Goal: Understand process/instructions: Learn how to perform a task or action

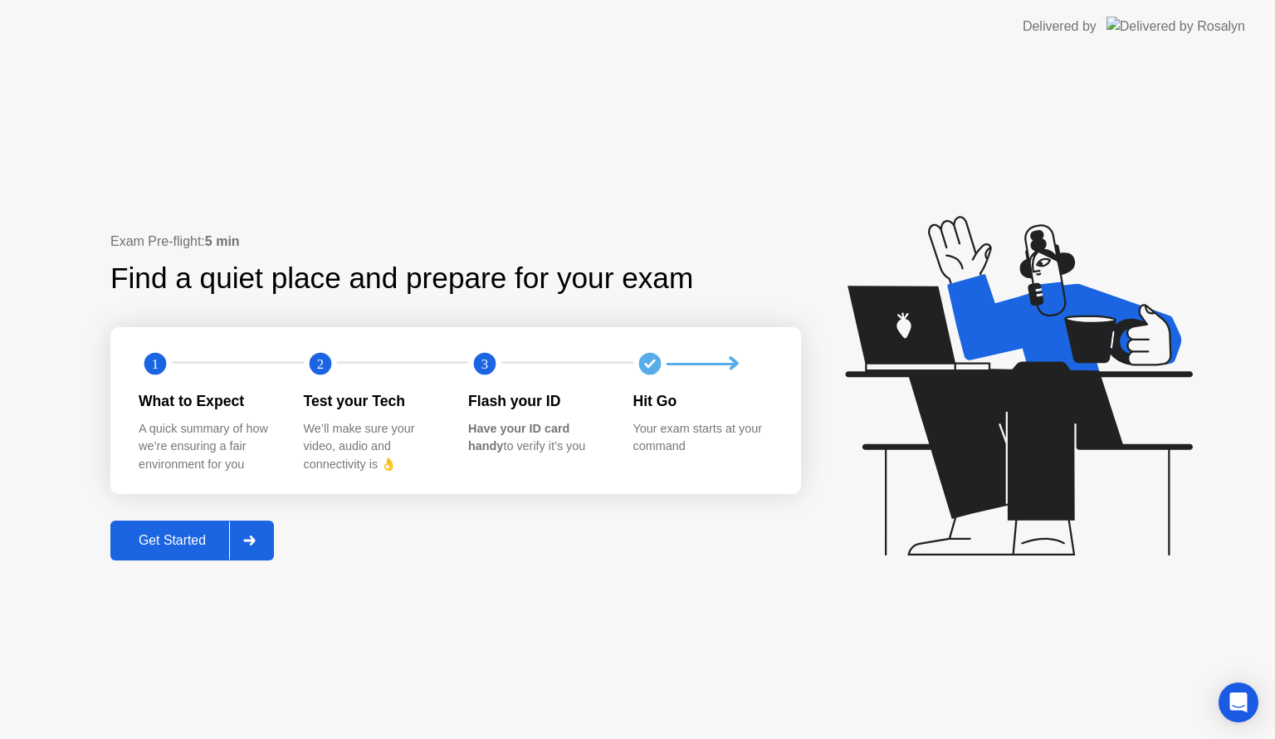
click at [198, 533] on div "Get Started" at bounding box center [172, 540] width 114 height 15
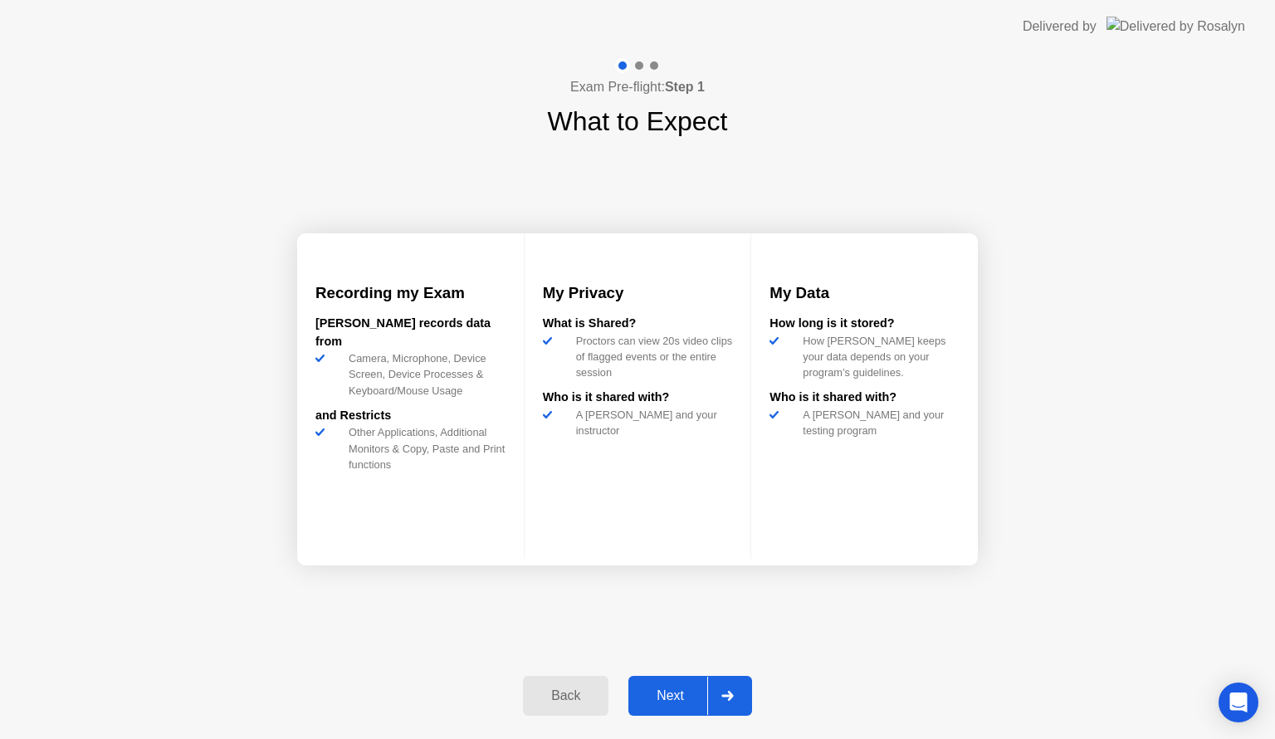
click at [664, 688] on div "Next" at bounding box center [670, 695] width 74 height 15
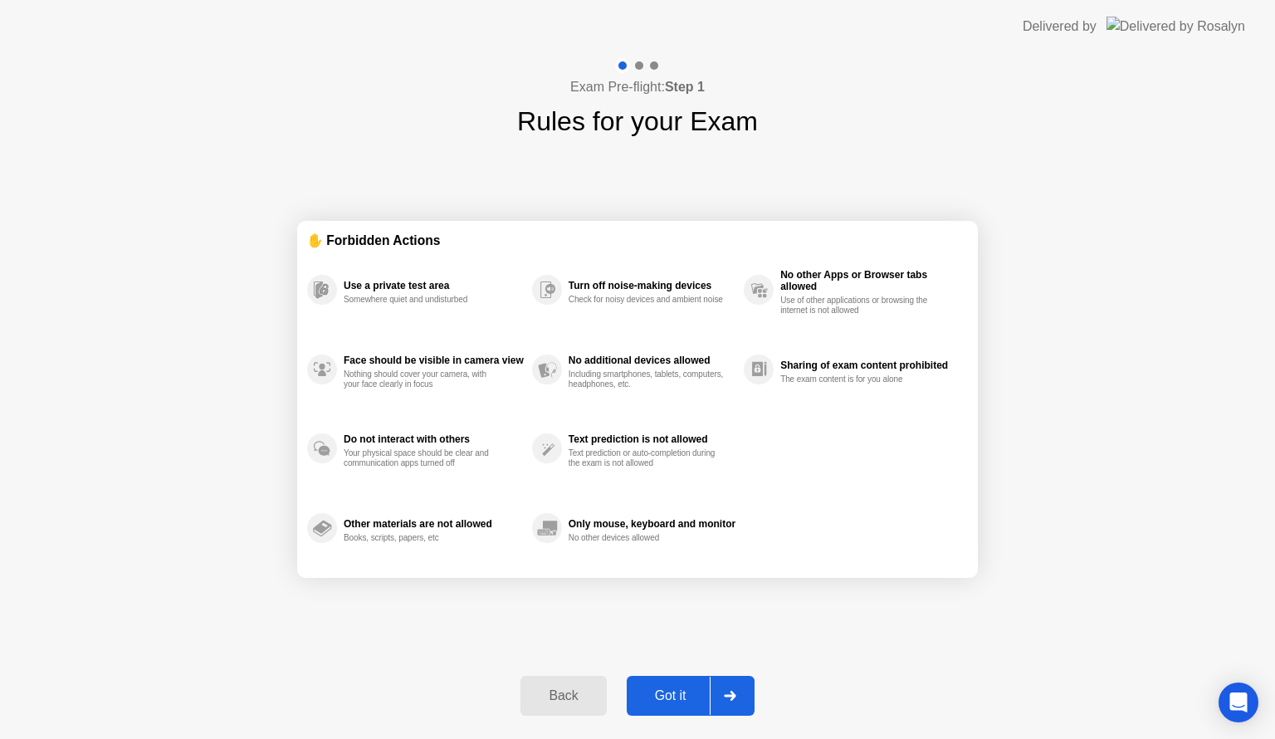
click at [664, 688] on div "Got it" at bounding box center [671, 695] width 78 height 15
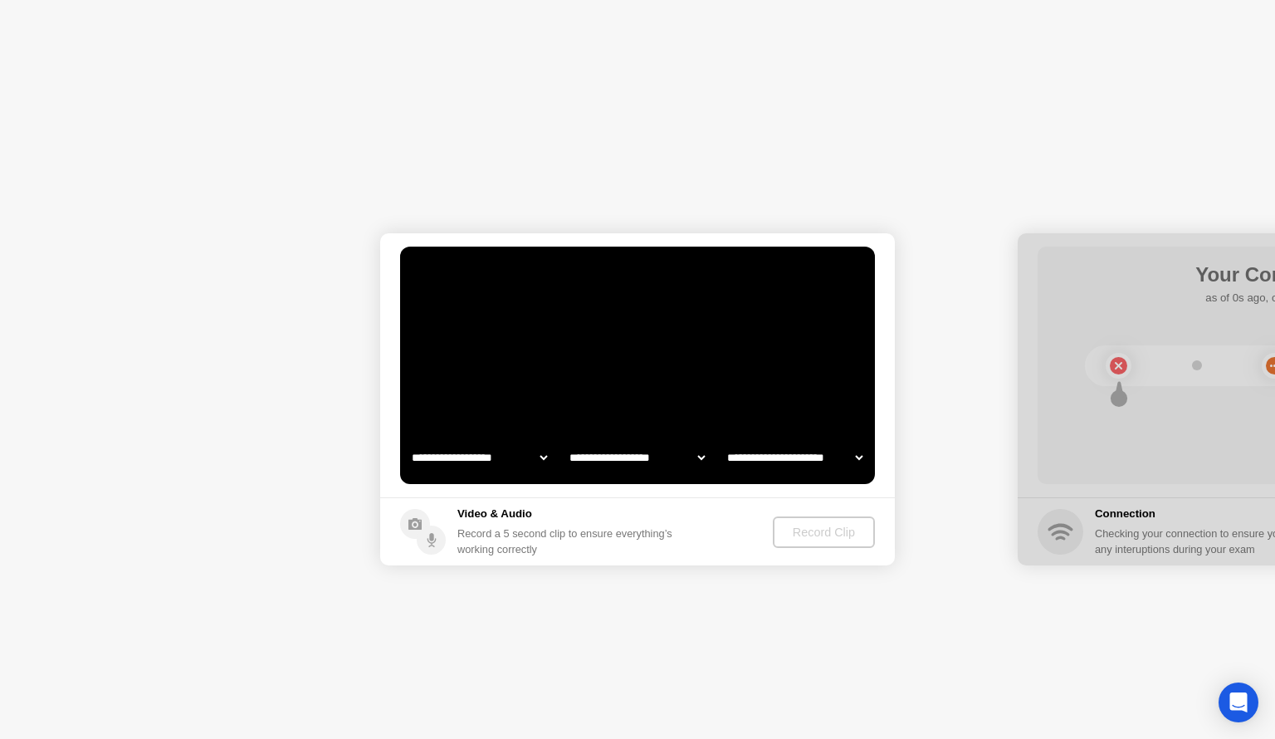
select select "**********"
select select "*******"
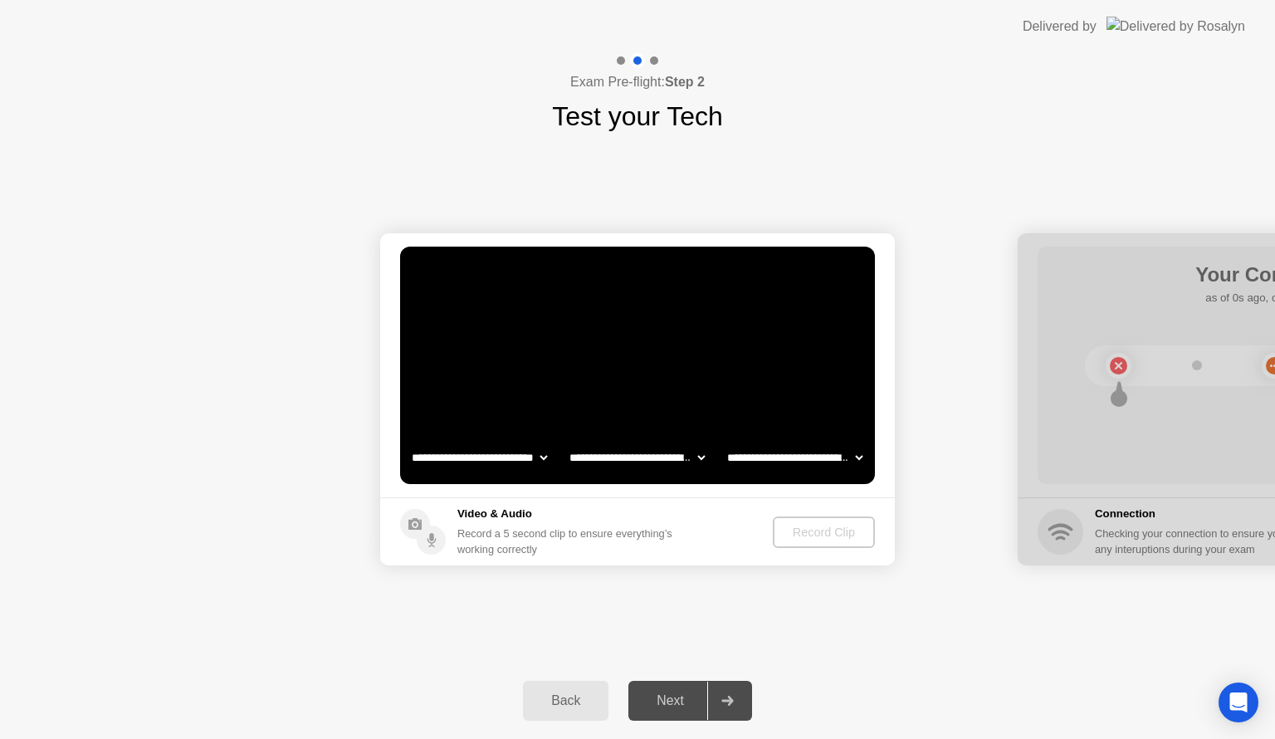
click at [712, 413] on video at bounding box center [637, 365] width 475 height 237
click at [680, 704] on div "Next" at bounding box center [670, 700] width 74 height 15
click at [671, 697] on div "Next" at bounding box center [670, 700] width 74 height 15
click at [575, 701] on div "Back" at bounding box center [566, 700] width 76 height 15
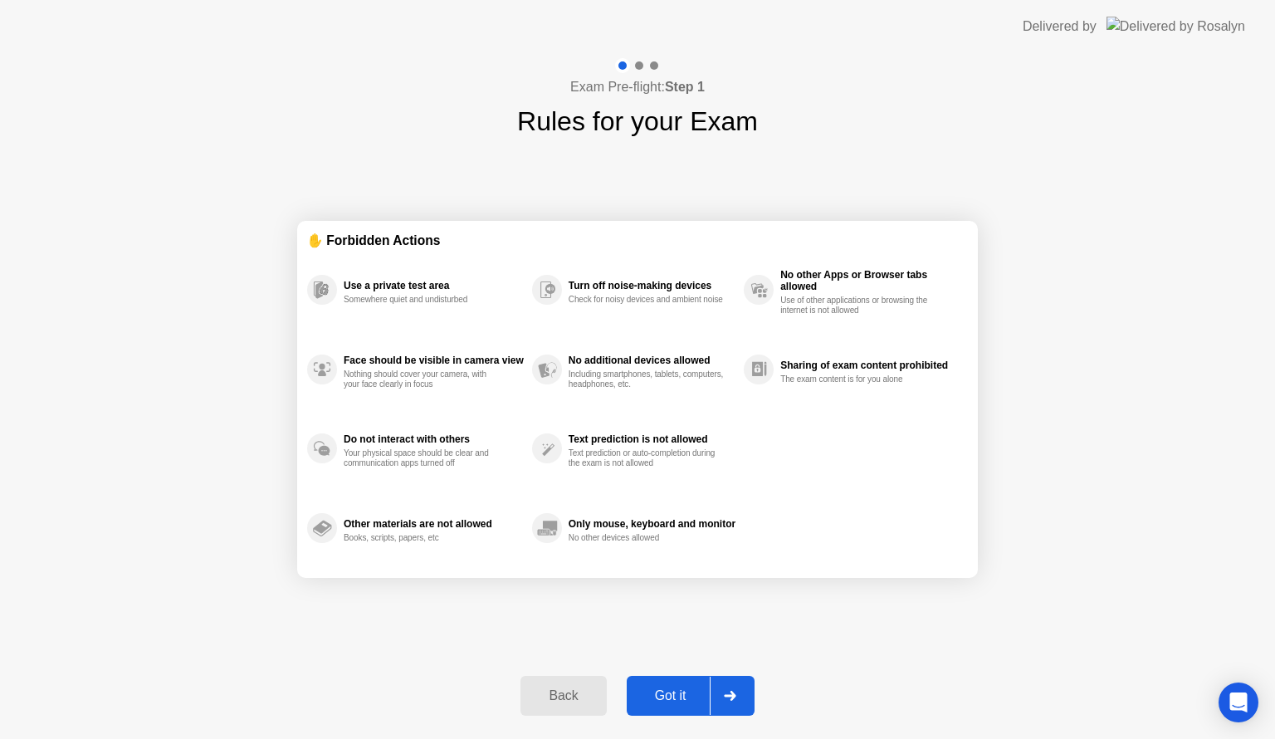
click at [575, 701] on div "Back" at bounding box center [563, 695] width 76 height 15
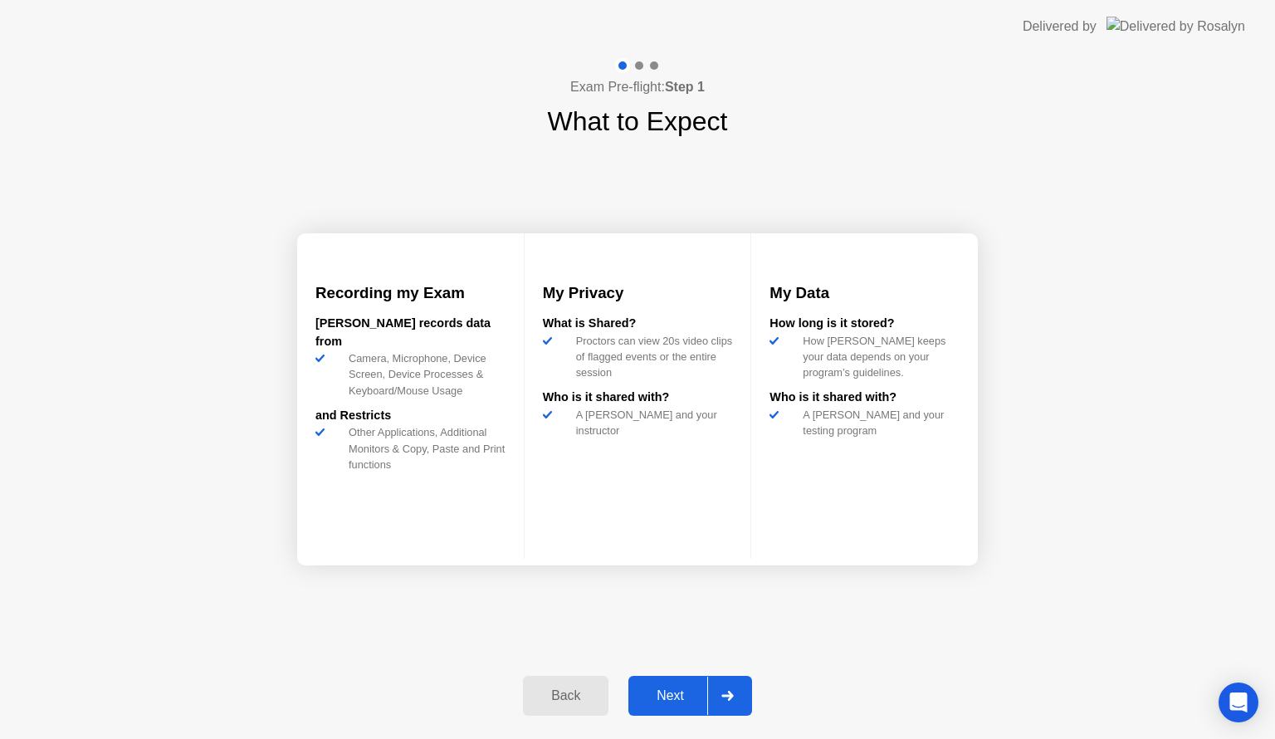
click at [575, 701] on div "Back" at bounding box center [566, 695] width 76 height 15
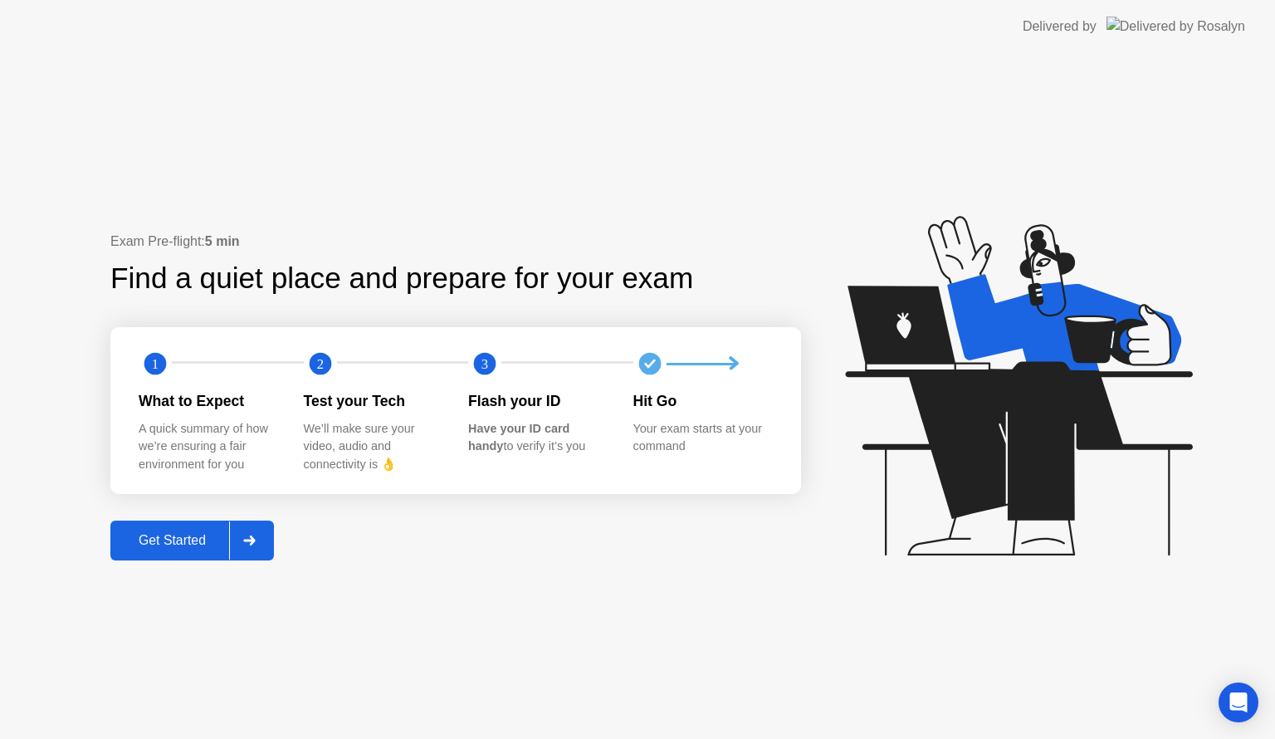
click at [156, 533] on div "Get Started" at bounding box center [172, 540] width 114 height 15
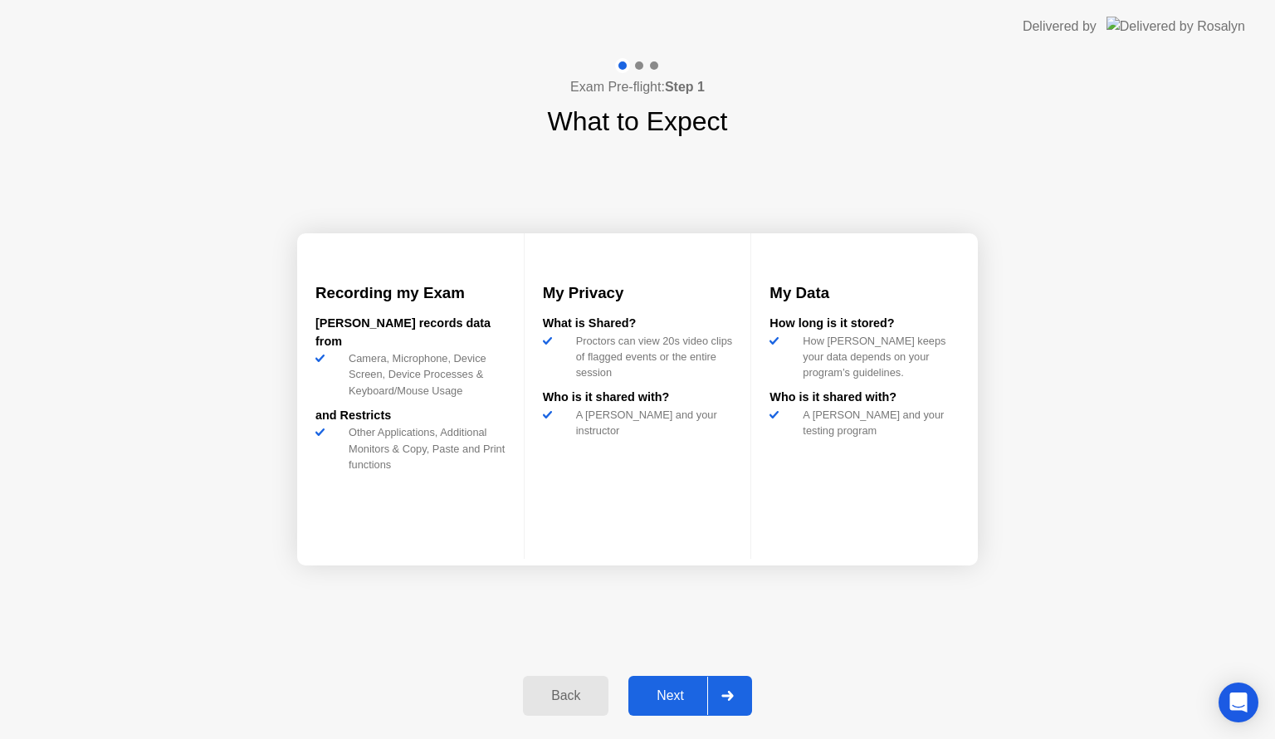
click at [674, 698] on div "Next" at bounding box center [670, 695] width 74 height 15
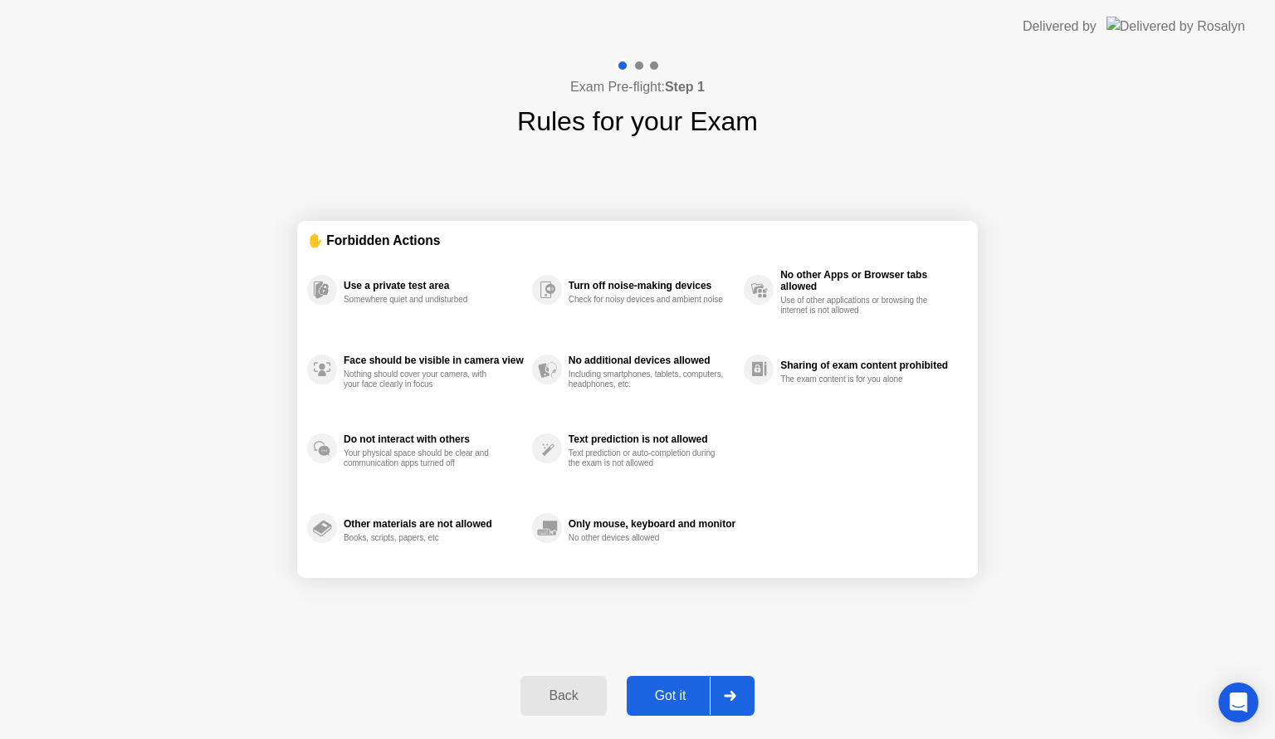
click at [674, 698] on div "Got it" at bounding box center [671, 695] width 78 height 15
select select "**********"
select select "*******"
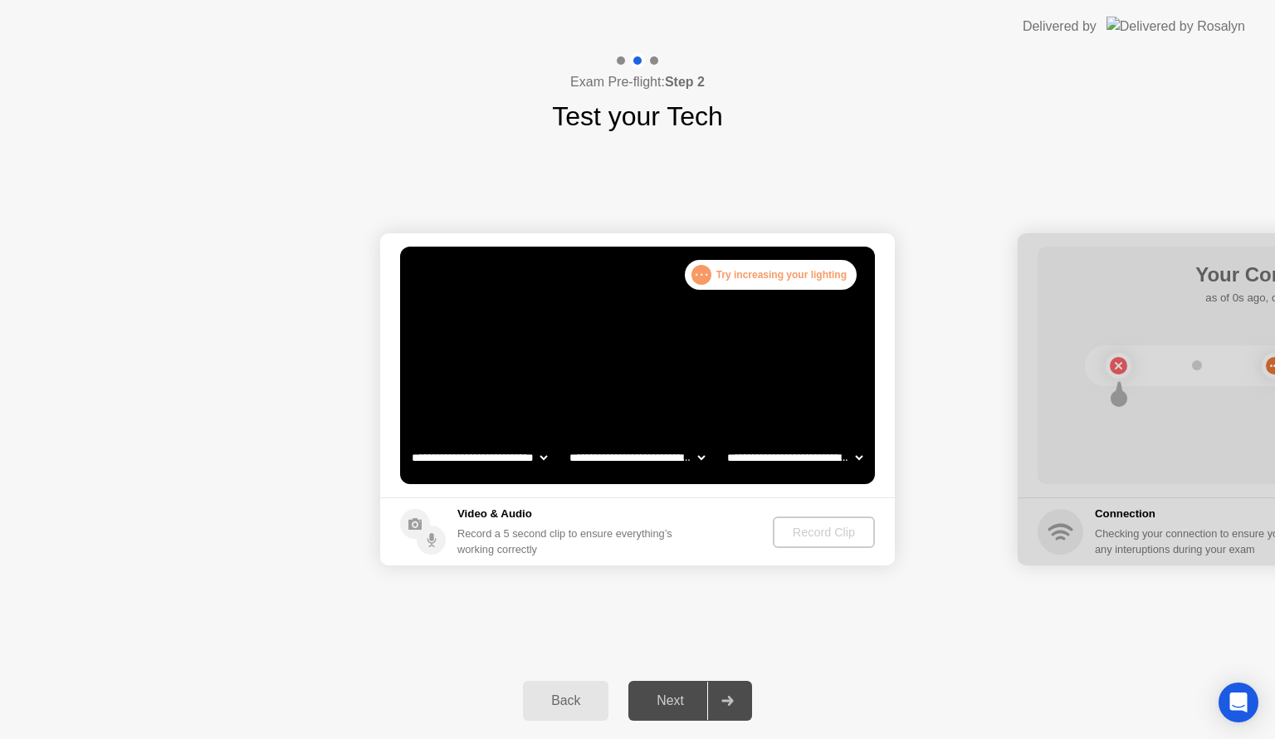
click at [654, 697] on div "Next" at bounding box center [670, 700] width 74 height 15
click at [769, 276] on div ". . . Try increasing your lighting" at bounding box center [771, 275] width 172 height 30
click at [564, 695] on div "Back" at bounding box center [566, 700] width 76 height 15
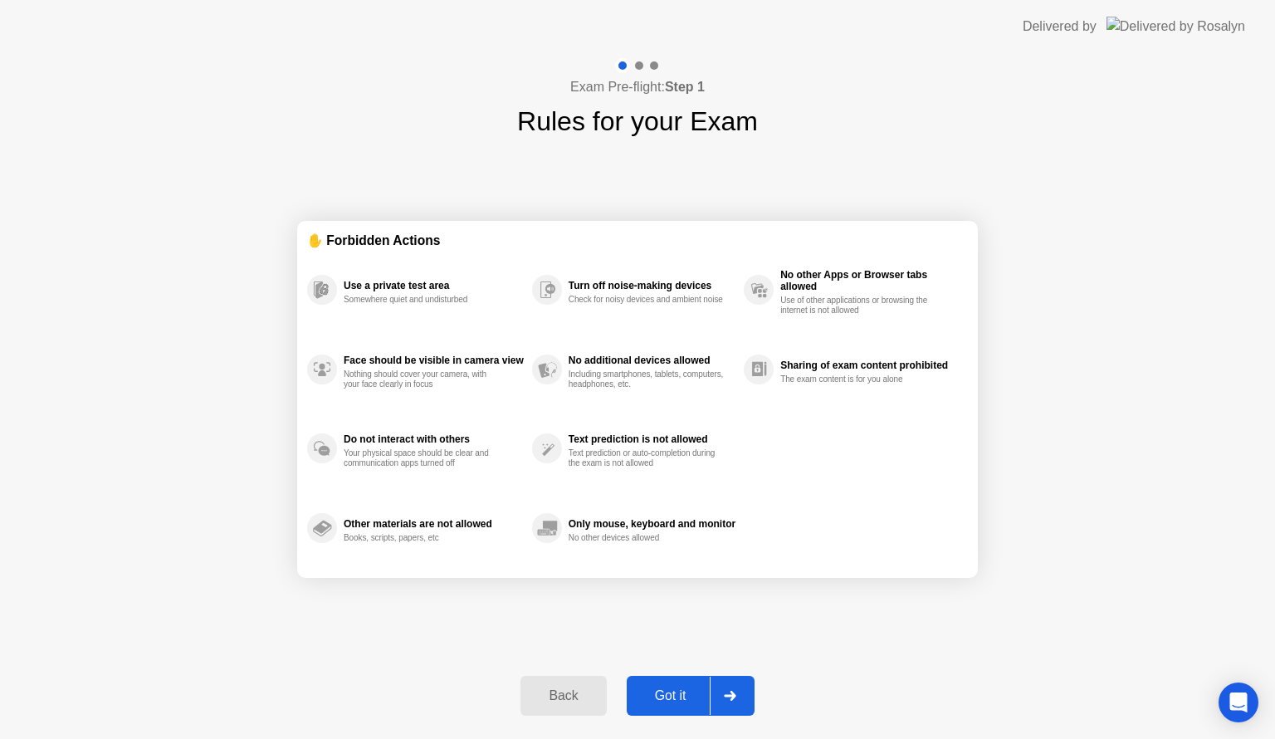
click at [564, 695] on div "Back" at bounding box center [563, 695] width 76 height 15
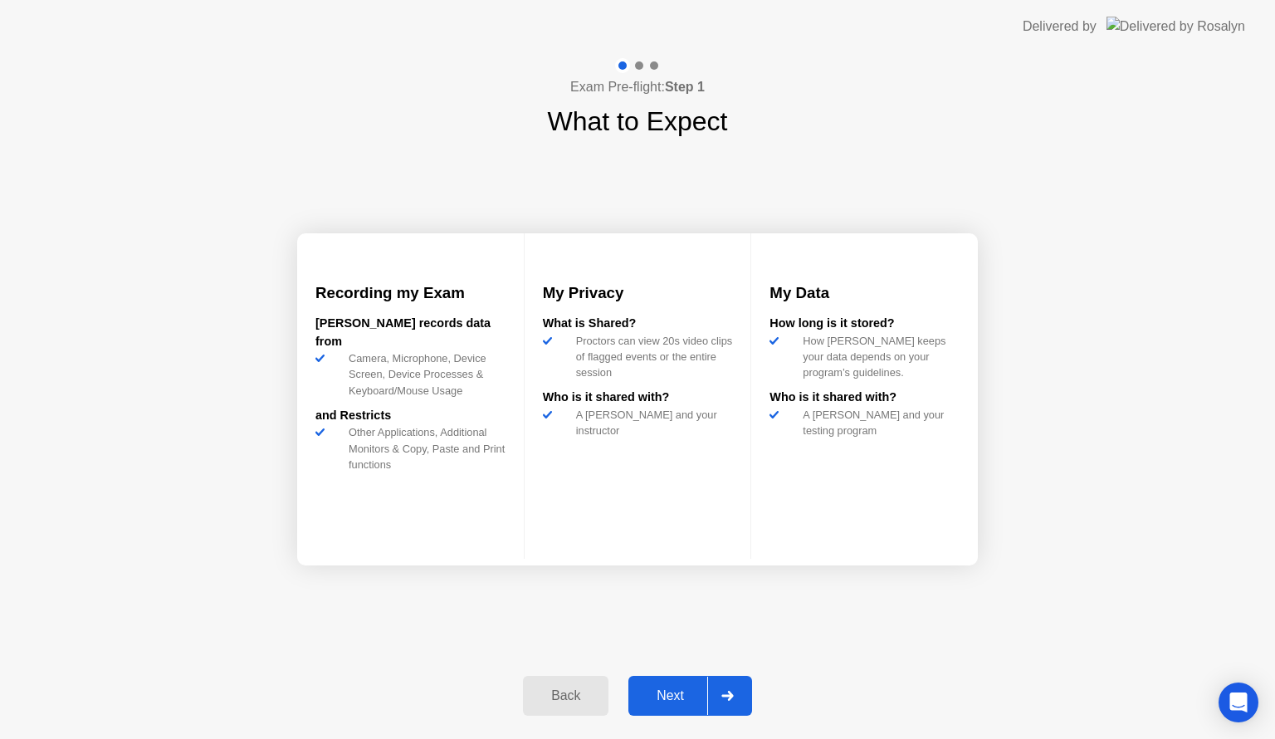
click at [564, 695] on div "Back" at bounding box center [566, 695] width 76 height 15
